Goal: Check status: Check status

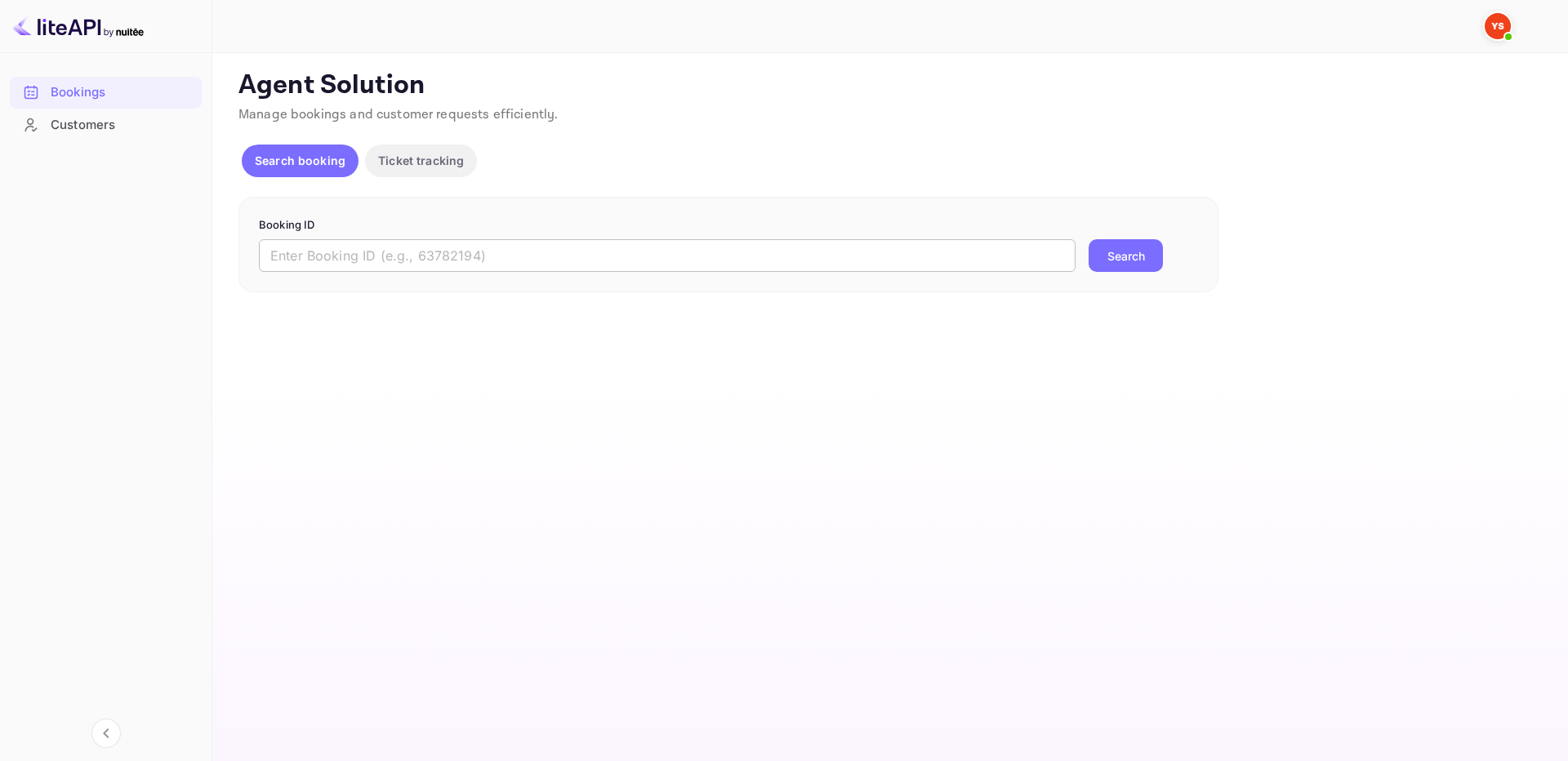
click at [734, 260] on input "text" at bounding box center [667, 256] width 817 height 33
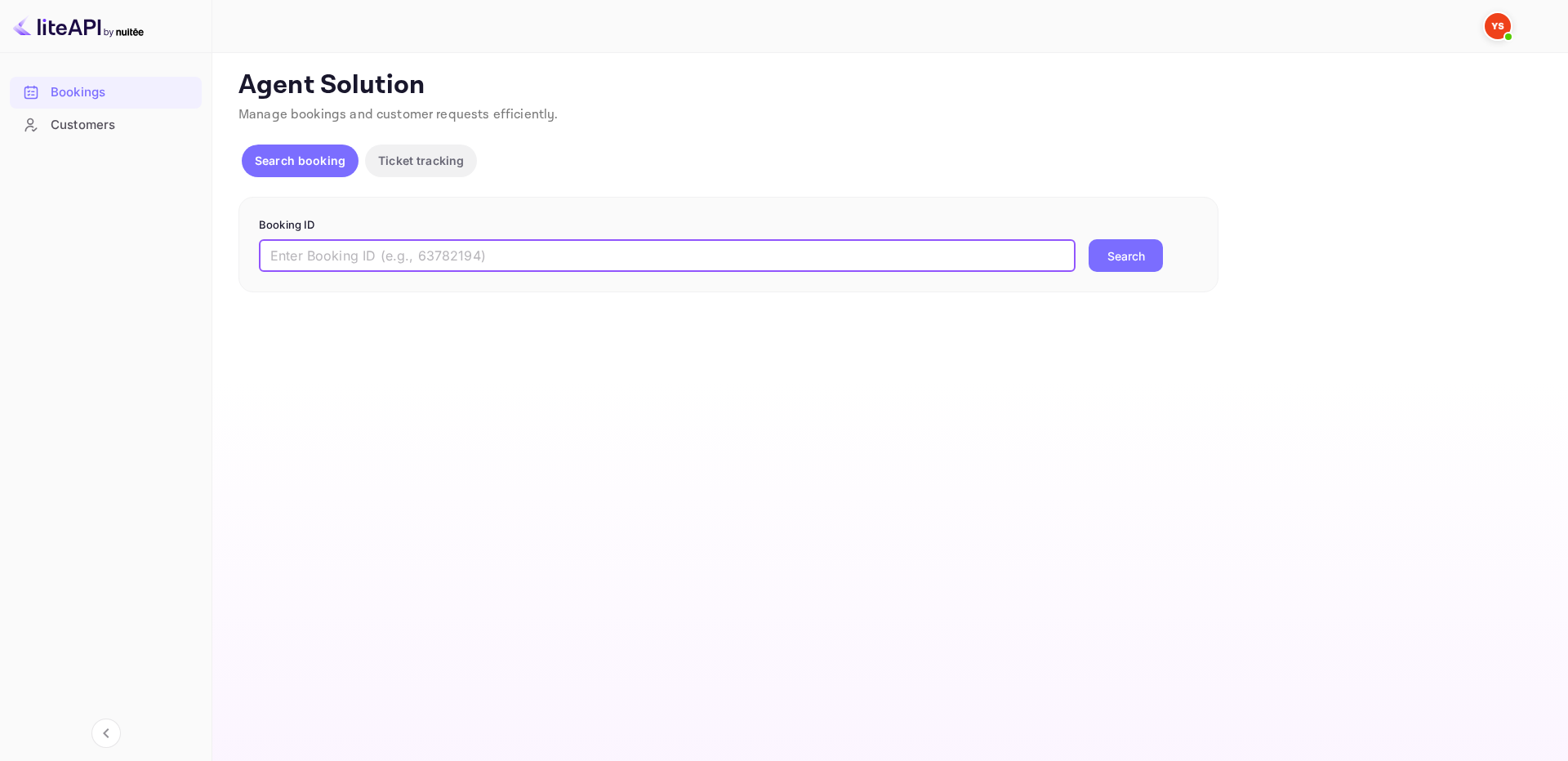
paste input "9206085"
type input "9206085"
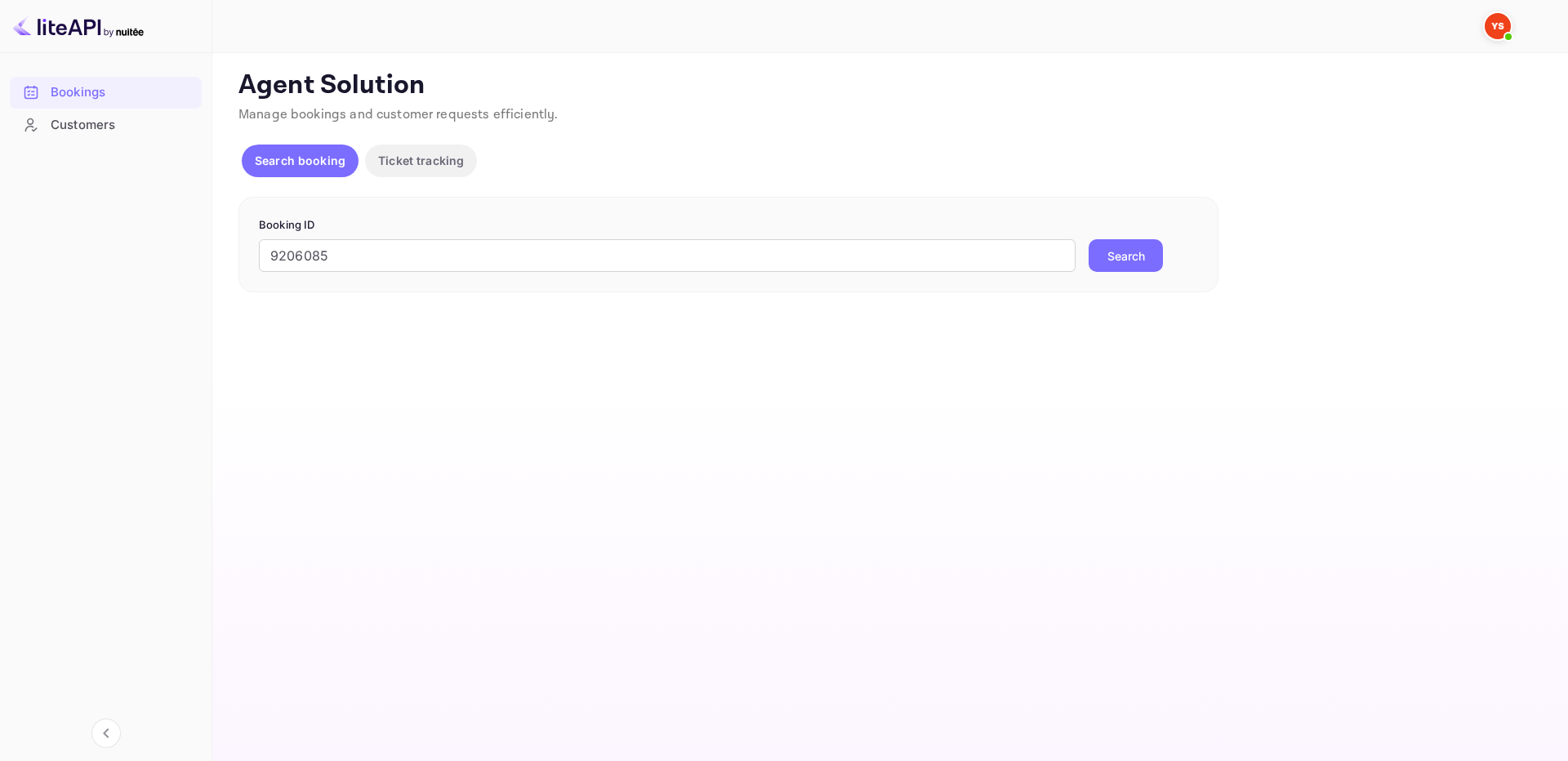
click at [1099, 249] on button "Search" at bounding box center [1126, 256] width 75 height 33
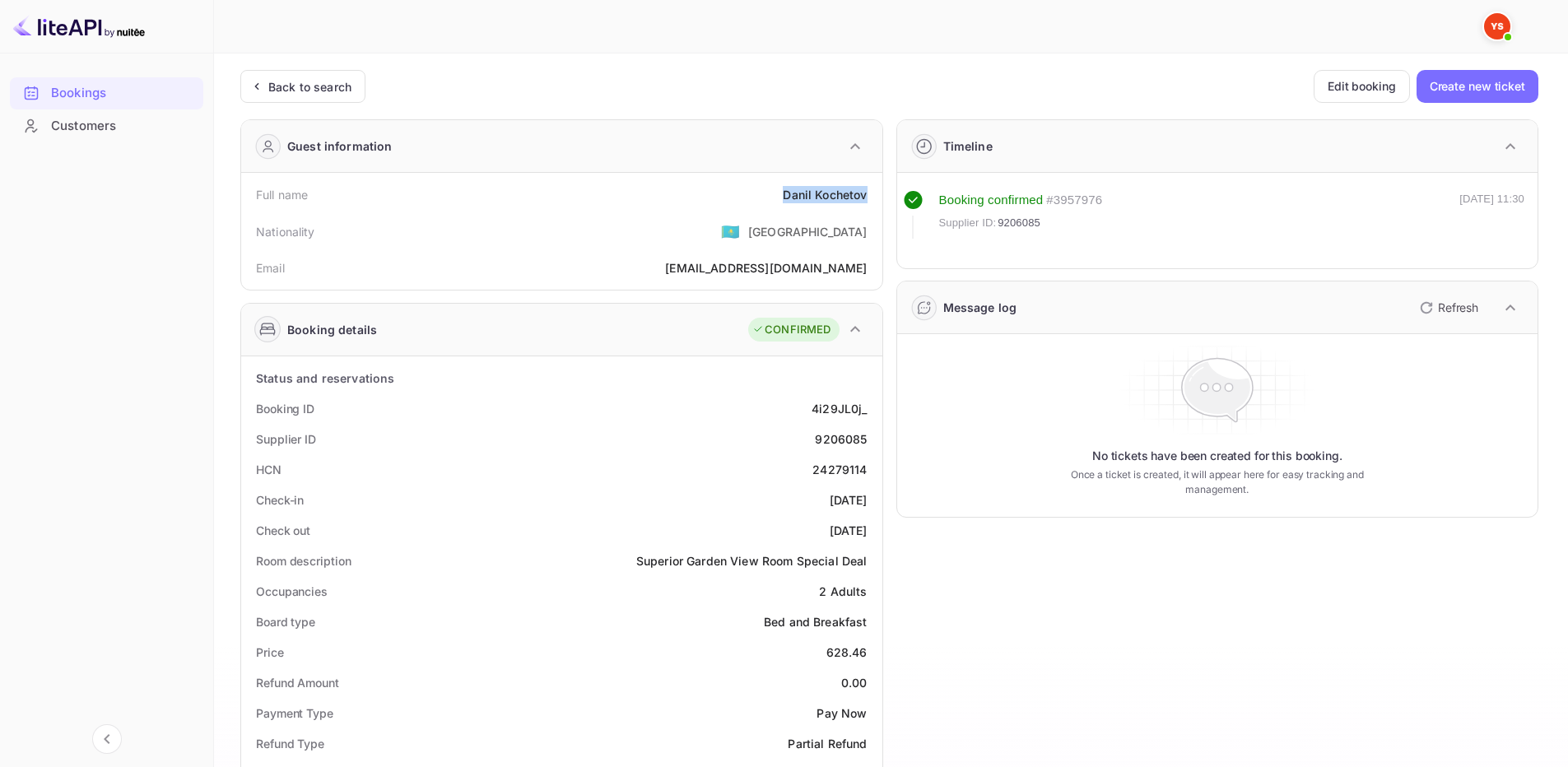
drag, startPoint x: 770, startPoint y: 196, endPoint x: 872, endPoint y: 187, distance: 102.4
click at [872, 187] on div "Full name [PERSON_NAME]" at bounding box center [562, 195] width 628 height 30
copy div "[PERSON_NAME]"
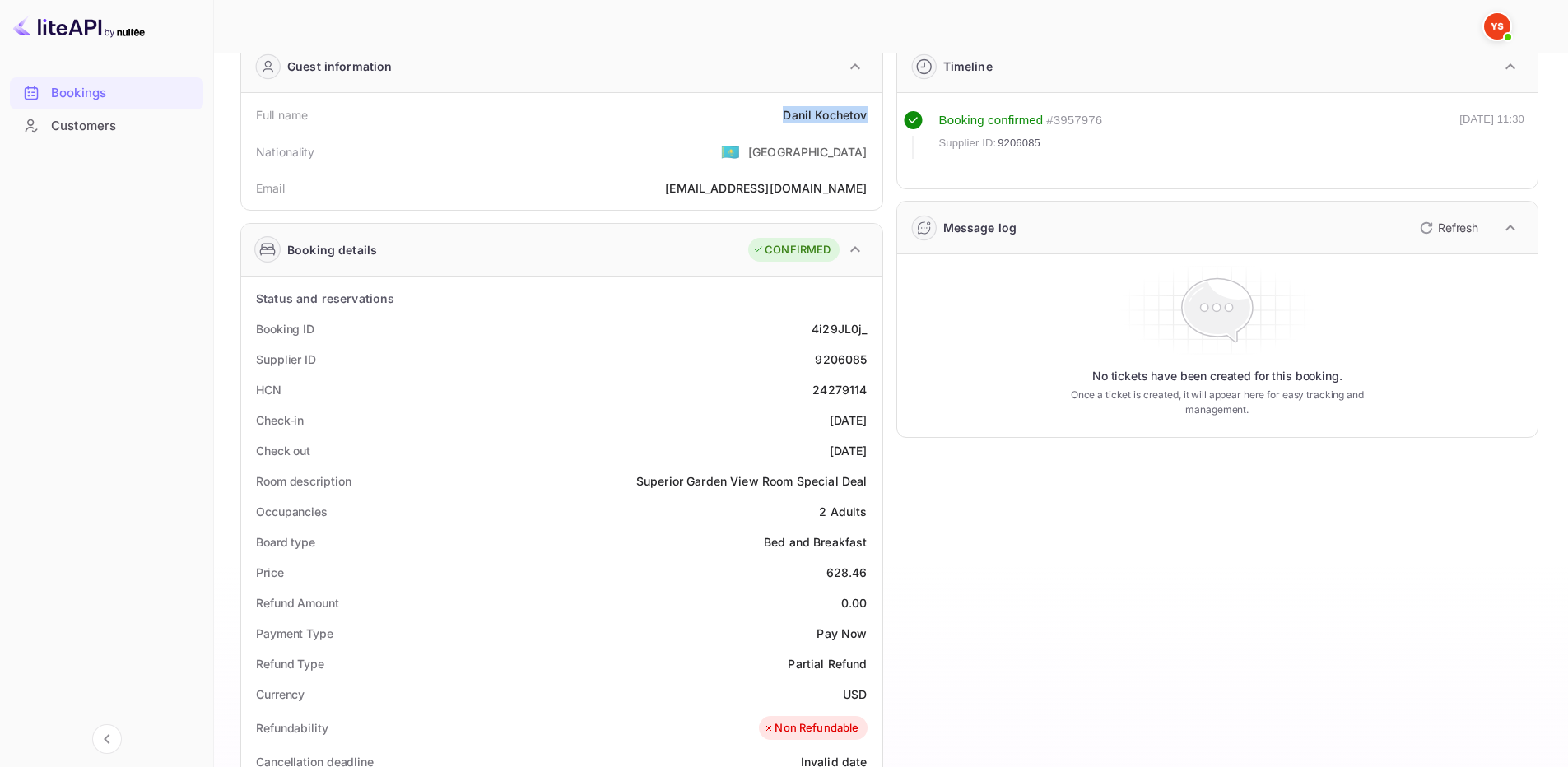
scroll to position [83, 0]
drag, startPoint x: 818, startPoint y: 573, endPoint x: 871, endPoint y: 568, distance: 53.2
click at [871, 568] on div "Price 628.46" at bounding box center [562, 570] width 628 height 30
copy div "628.46"
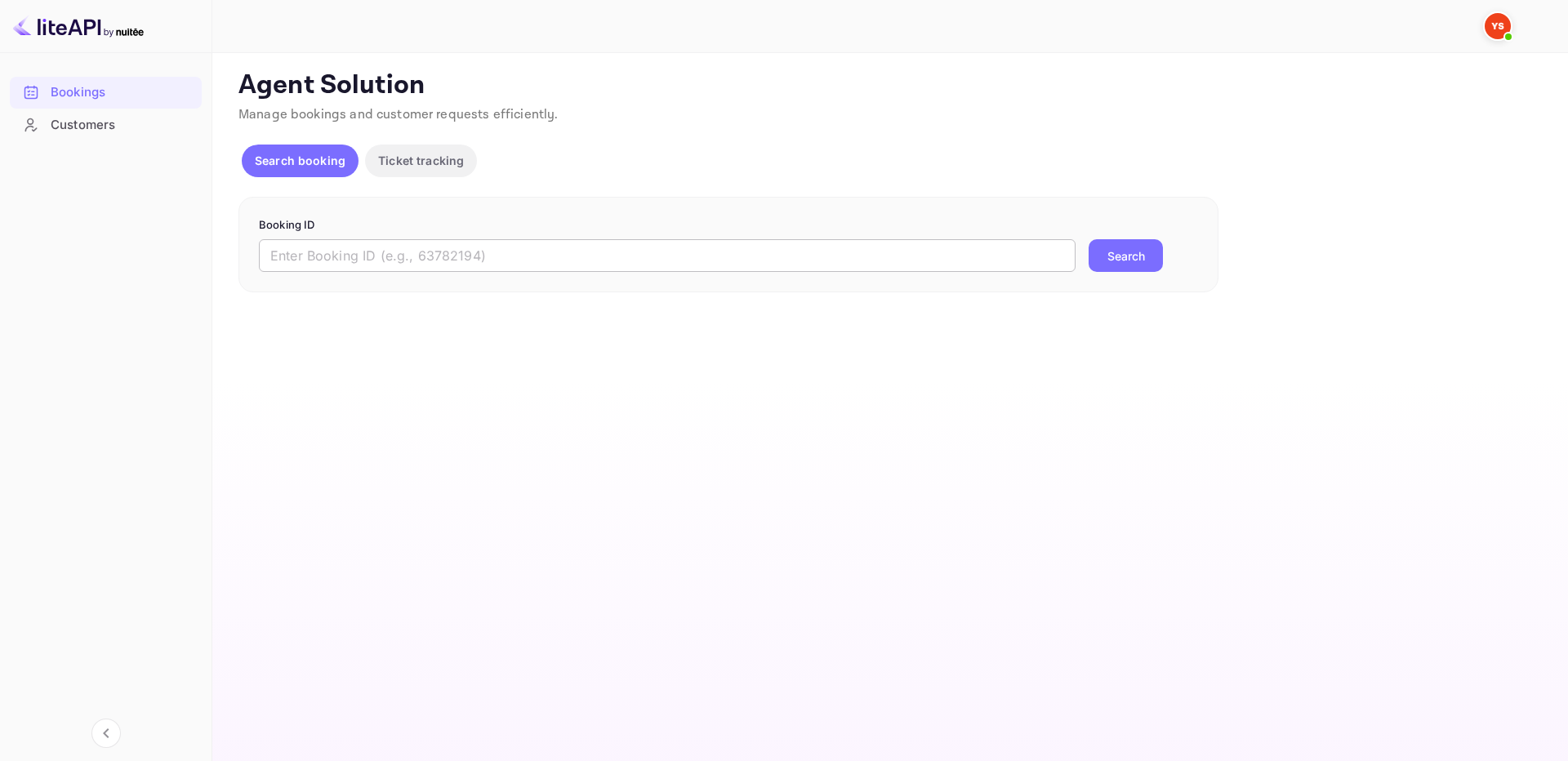
click at [806, 267] on input "text" at bounding box center [667, 256] width 817 height 33
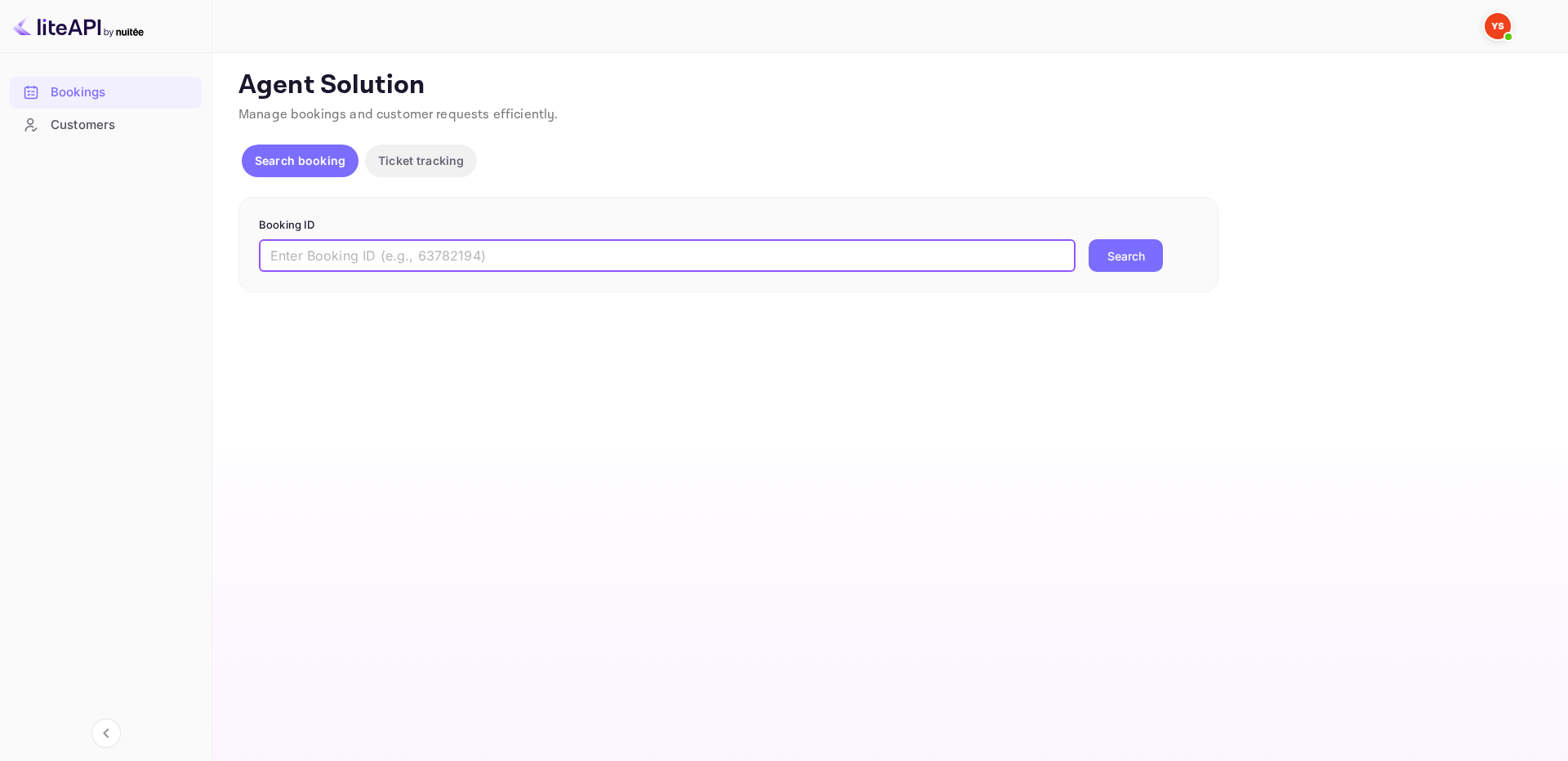
paste input "9348407"
type input "9348407"
click at [1124, 259] on button "Search" at bounding box center [1126, 256] width 75 height 33
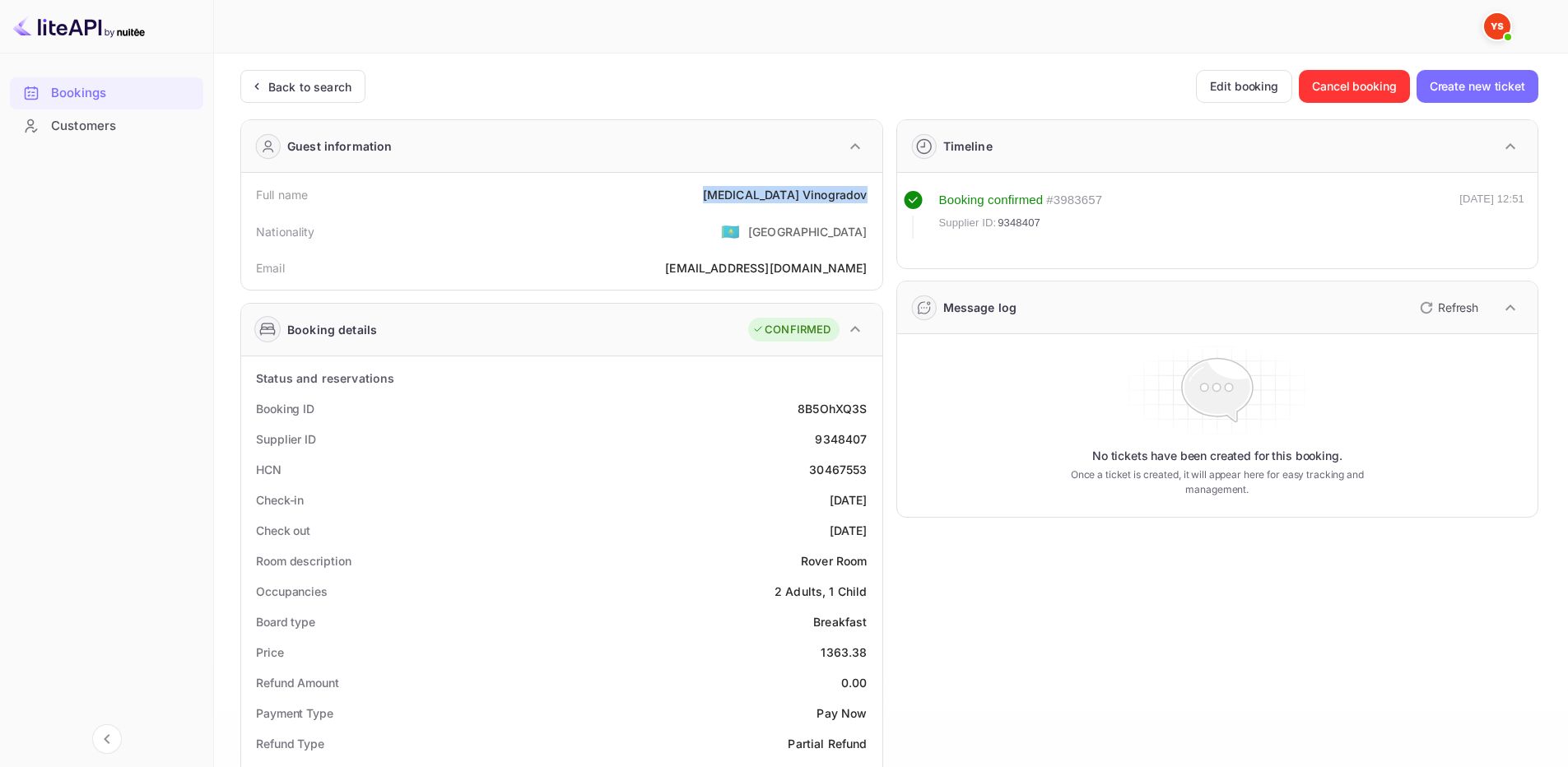
drag, startPoint x: 788, startPoint y: 202, endPoint x: 870, endPoint y: 197, distance: 82.2
click at [870, 197] on div "Full name [MEDICAL_DATA][PERSON_NAME]" at bounding box center [562, 195] width 628 height 30
copy div "[MEDICAL_DATA][PERSON_NAME]"
drag, startPoint x: 815, startPoint y: 657, endPoint x: 869, endPoint y: 651, distance: 54.3
click at [869, 651] on div "Price 1363.38" at bounding box center [562, 651] width 628 height 30
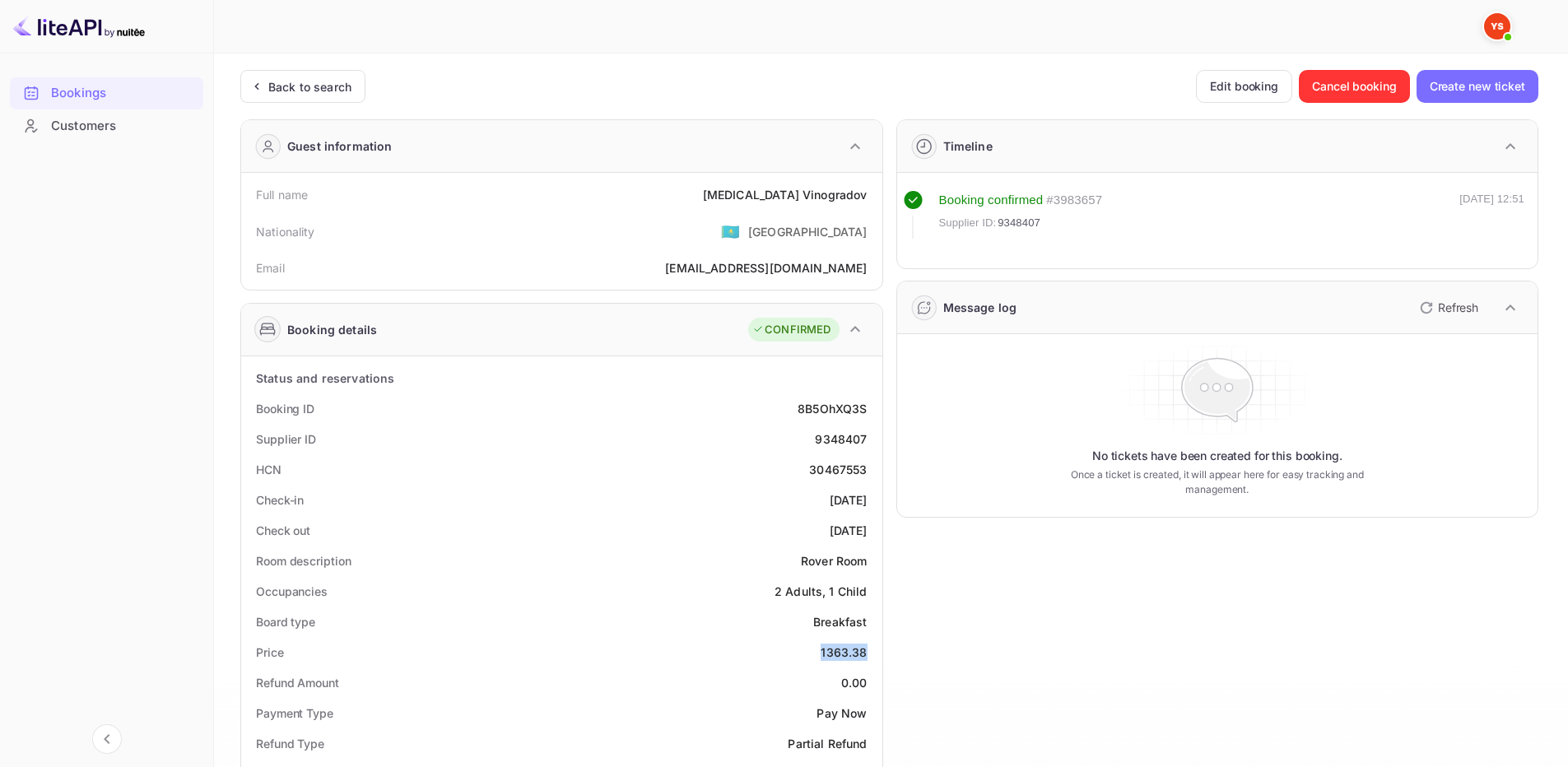
copy div "1363.38"
